Goal: Transaction & Acquisition: Purchase product/service

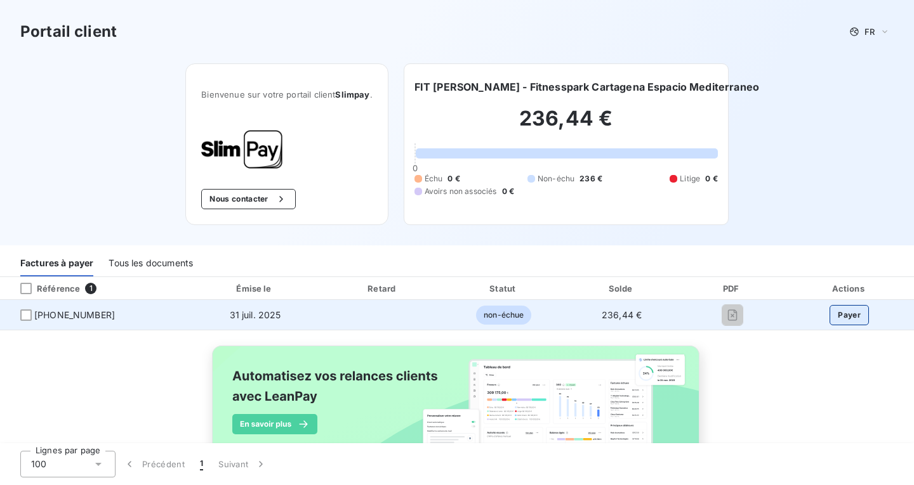
click at [849, 320] on button "Payer" at bounding box center [848, 315] width 39 height 20
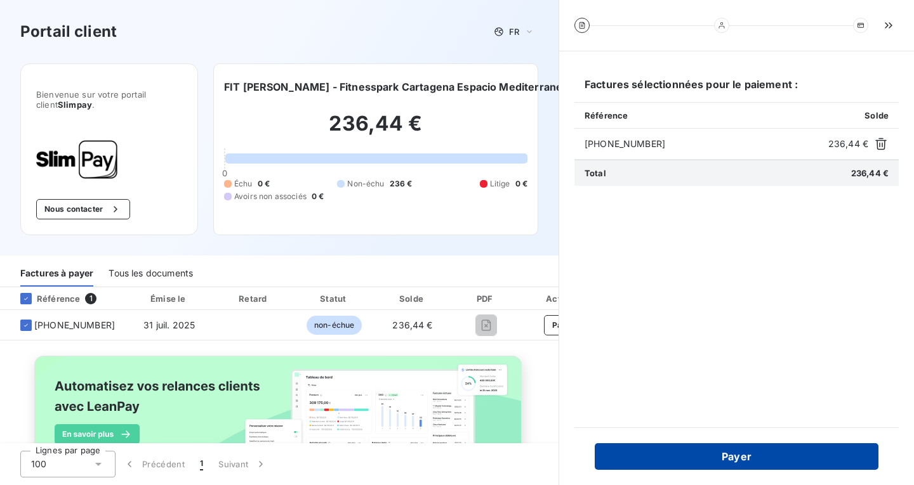
click at [751, 455] on button "Payer" at bounding box center [737, 457] width 284 height 27
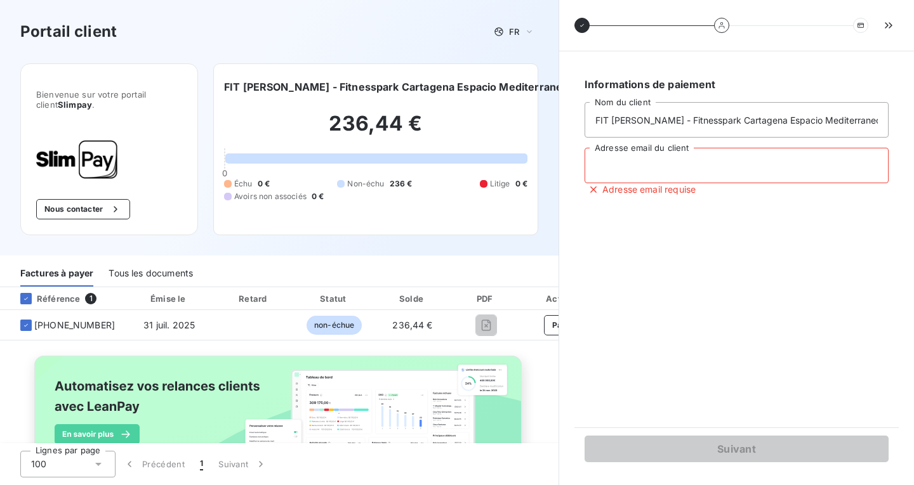
click at [645, 168] on input "Adresse email du client" at bounding box center [736, 166] width 304 height 36
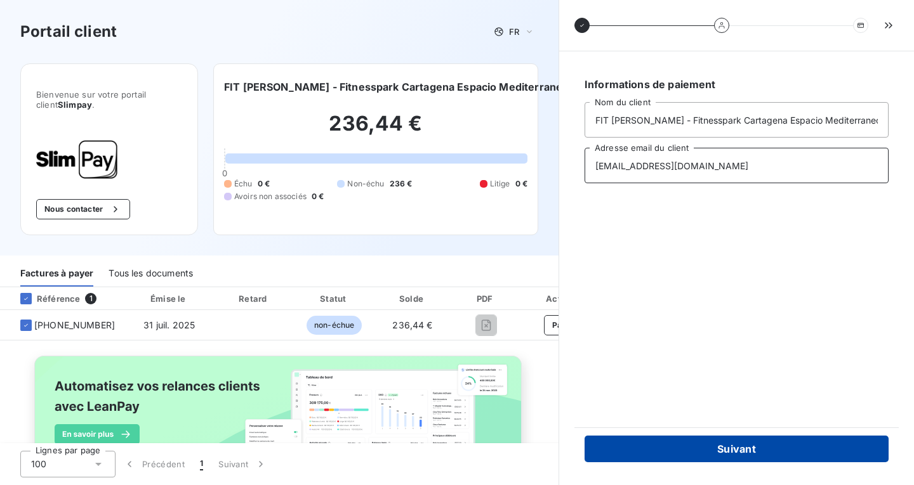
type input "[EMAIL_ADDRESS][DOMAIN_NAME]"
click at [749, 449] on button "Suivant" at bounding box center [736, 449] width 304 height 27
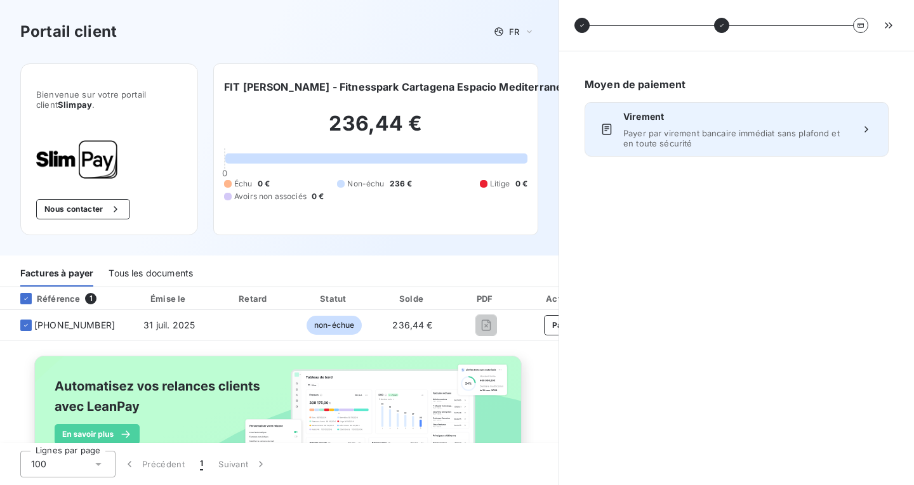
click at [725, 144] on span "Payer par virement bancaire immédiat sans plafond et en toute sécurité" at bounding box center [736, 138] width 227 height 20
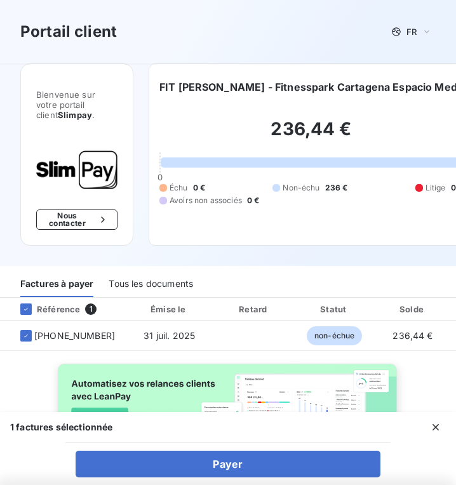
scroll to position [27, 0]
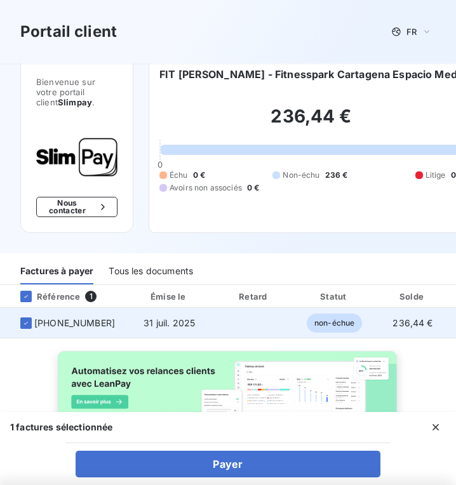
click at [176, 317] on span "31 juil. 2025" at bounding box center [168, 322] width 51 height 11
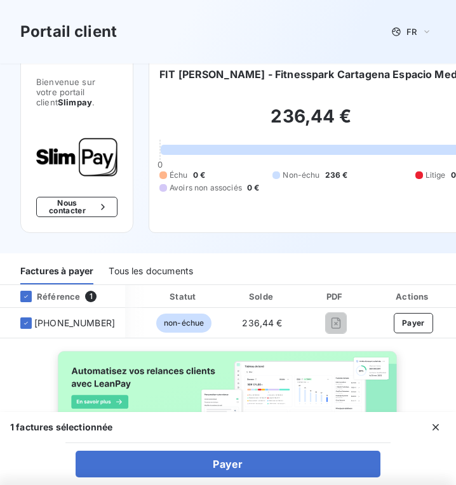
scroll to position [0, 154]
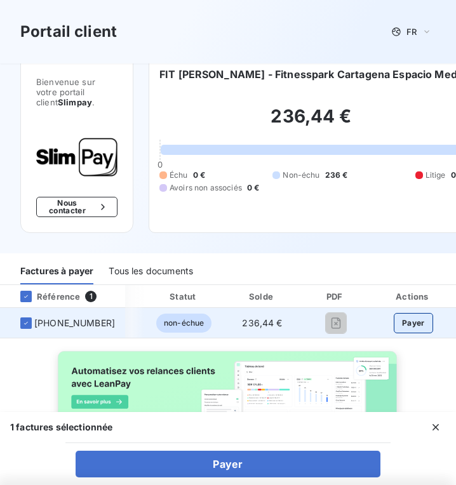
click at [401, 313] on button "Payer" at bounding box center [412, 323] width 39 height 20
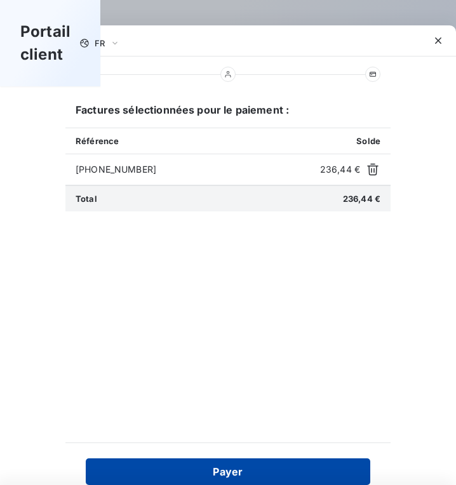
click at [238, 471] on button "Payer" at bounding box center [228, 471] width 284 height 27
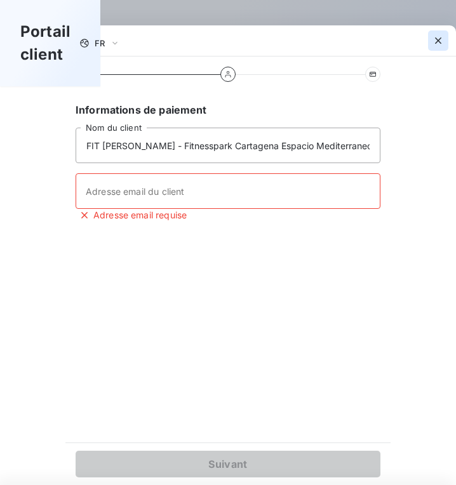
click at [441, 39] on icon "button" at bounding box center [438, 40] width 13 height 13
